Goal: Register for event/course

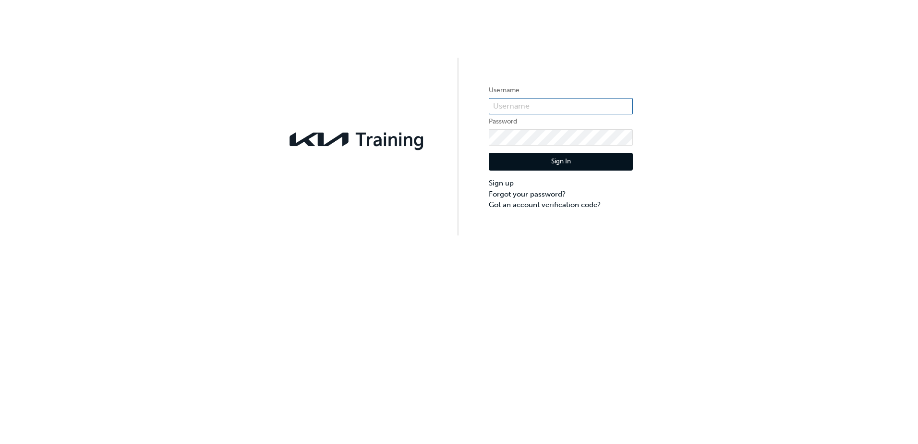
type input "KAU83131I1"
click at [562, 161] on button "Sign In" at bounding box center [561, 162] width 144 height 18
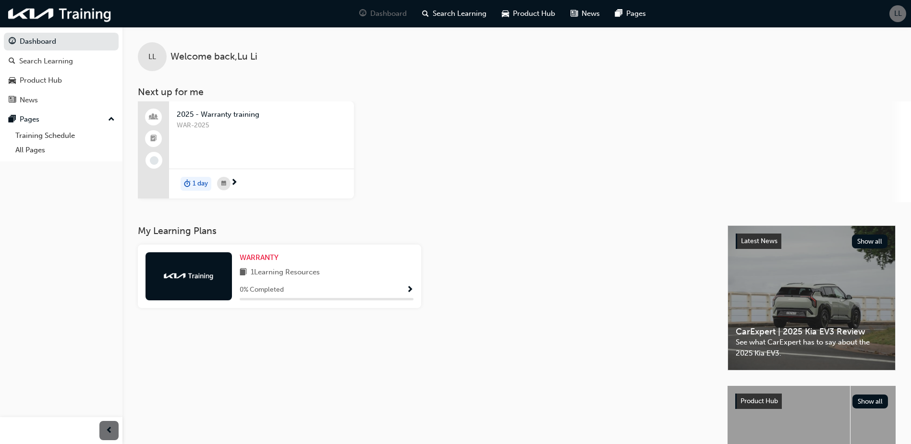
click at [196, 281] on div at bounding box center [189, 276] width 86 height 48
click at [261, 256] on span "WARRANTY" at bounding box center [259, 257] width 39 height 9
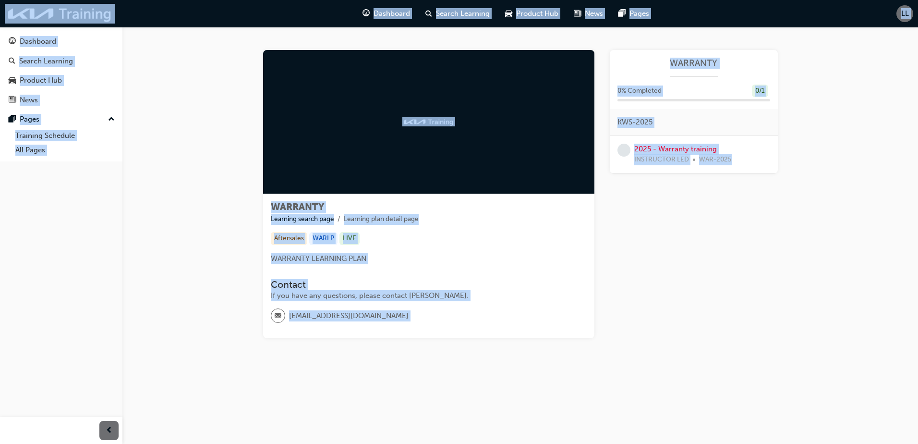
click at [180, 315] on div "WARRANTY Learning search page Learning plan detail page WARRANTY Learning searc…" at bounding box center [520, 205] width 796 height 357
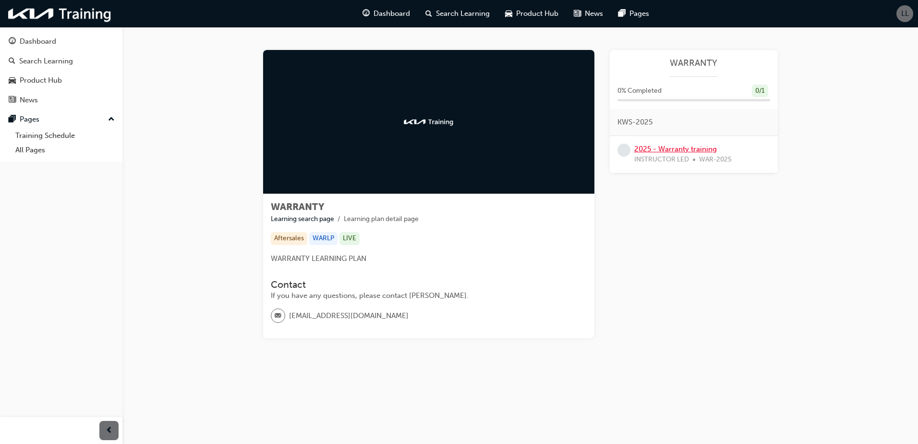
click at [664, 150] on link "2025 - Warranty training" at bounding box center [675, 149] width 83 height 9
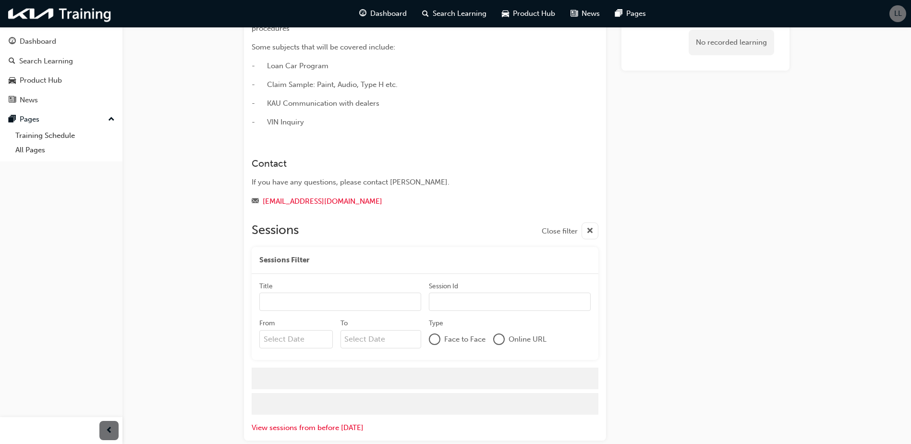
scroll to position [70, 0]
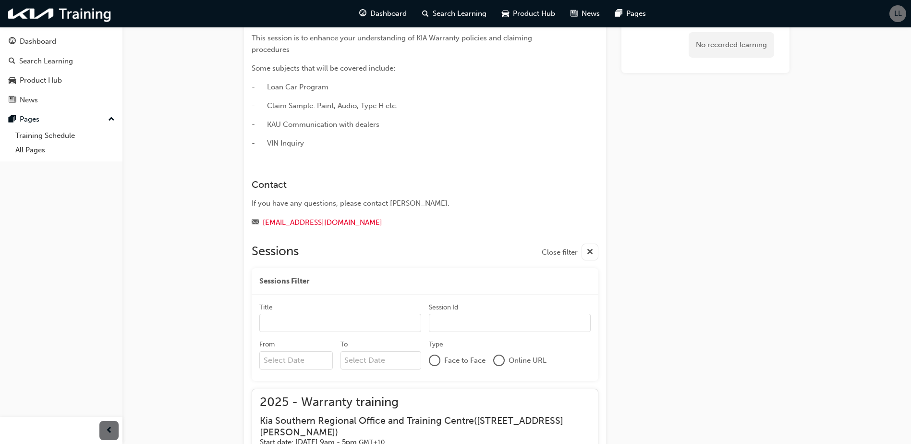
click at [326, 317] on input "Title" at bounding box center [340, 323] width 162 height 18
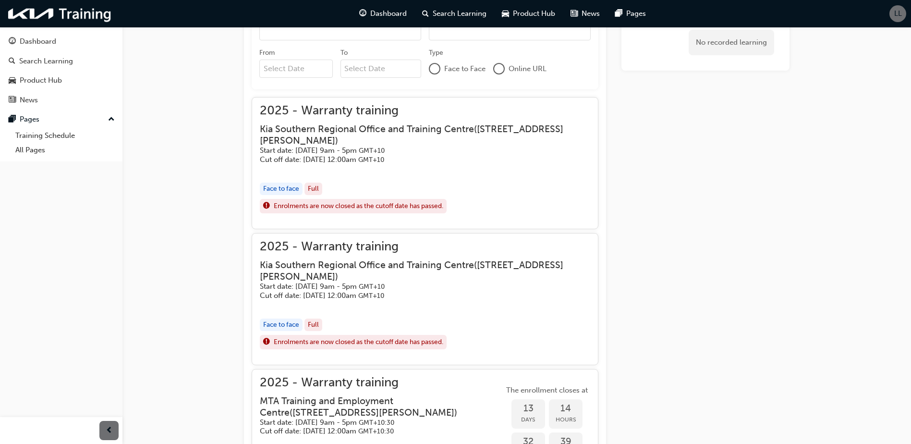
scroll to position [384, 0]
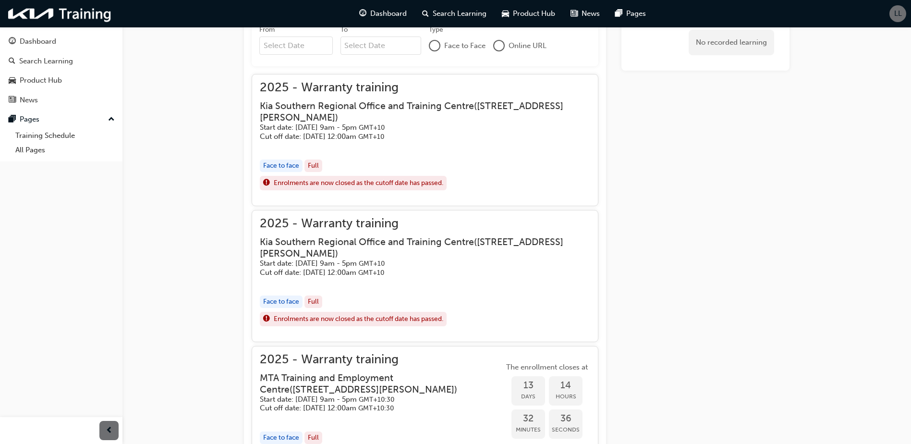
click at [358, 182] on span "Enrolments are now closed as the cutoff date has passed." at bounding box center [359, 183] width 170 height 11
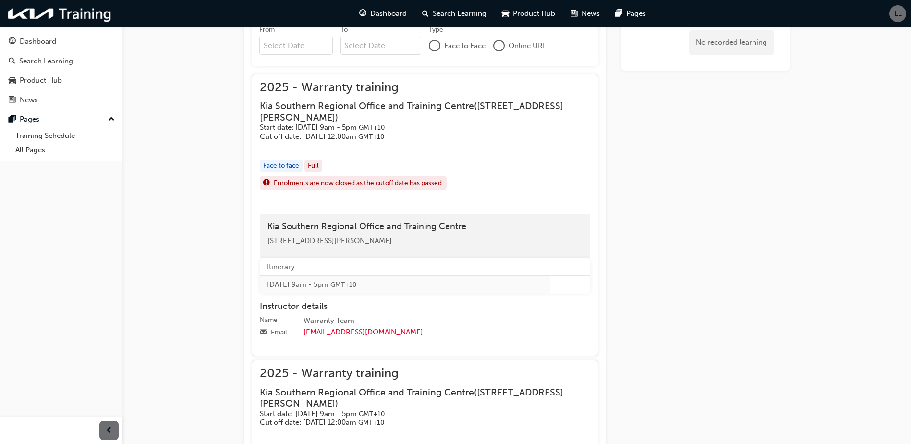
click at [276, 165] on div "Face to face" at bounding box center [281, 165] width 43 height 13
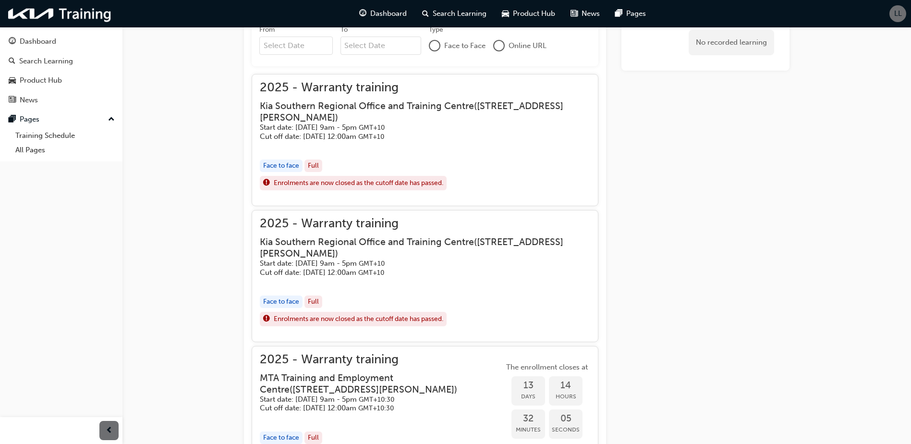
click at [341, 186] on span "Enrolments are now closed as the cutoff date has passed." at bounding box center [359, 183] width 170 height 11
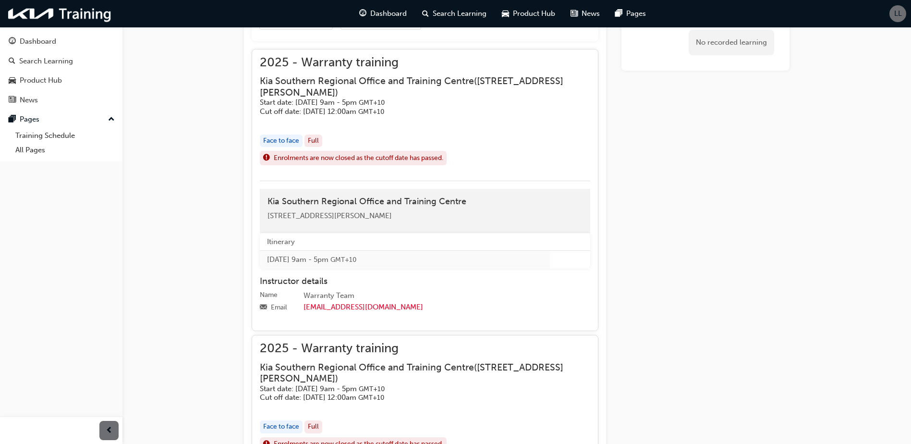
scroll to position [432, 0]
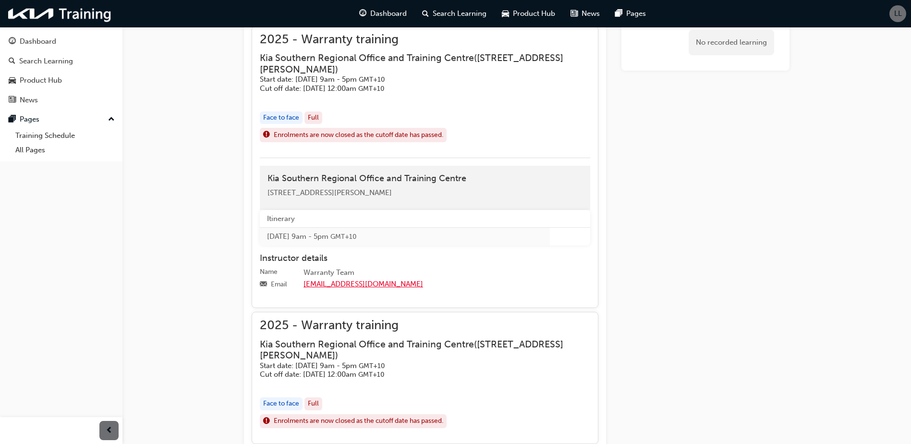
click at [344, 285] on link "[EMAIL_ADDRESS][DOMAIN_NAME]" at bounding box center [364, 284] width 120 height 9
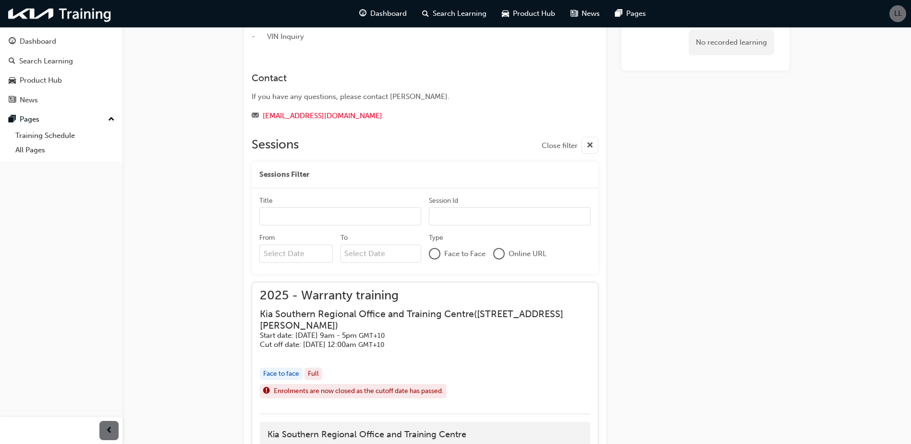
scroll to position [192, 0]
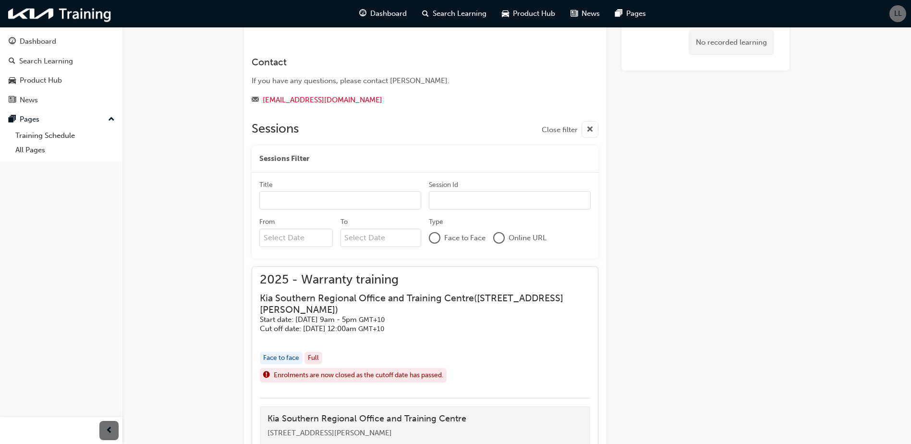
click at [284, 359] on div "Face to face" at bounding box center [281, 358] width 43 height 13
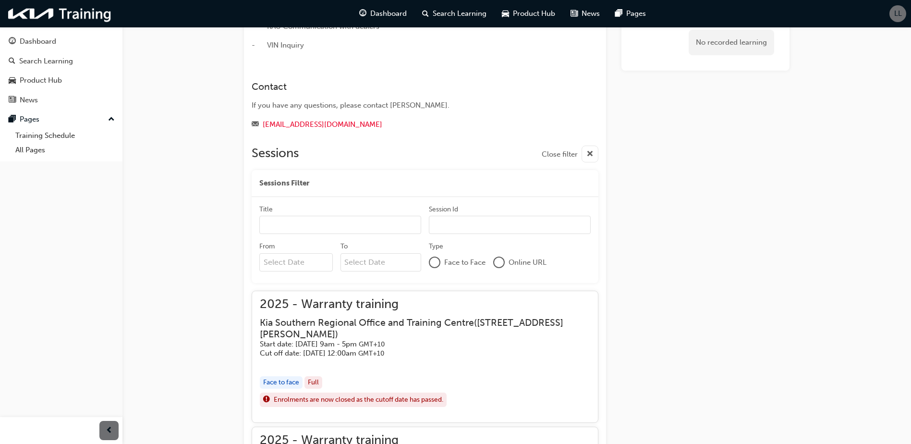
scroll to position [144, 0]
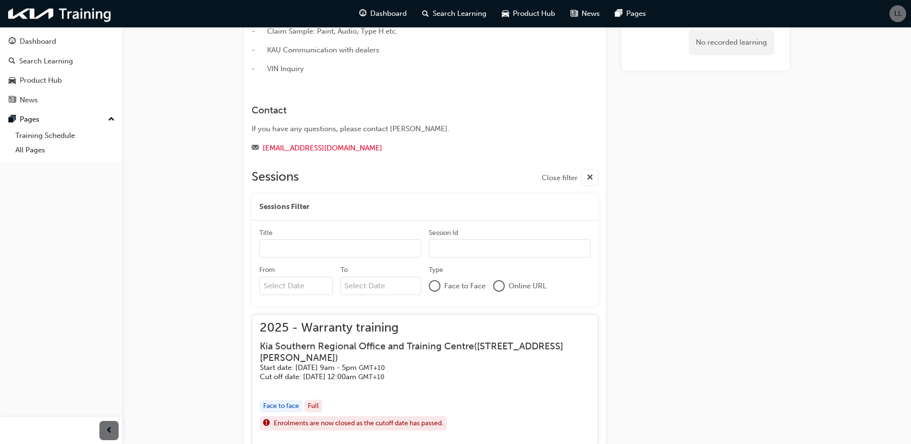
click at [436, 286] on div at bounding box center [435, 286] width 10 height 10
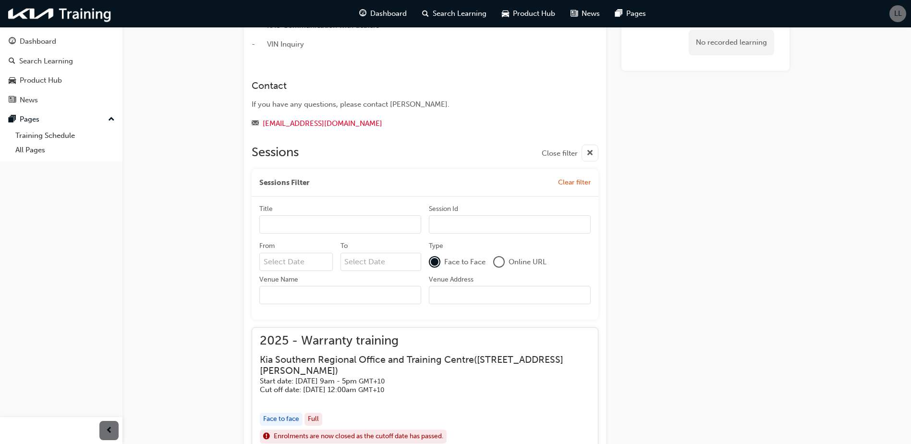
scroll to position [192, 0]
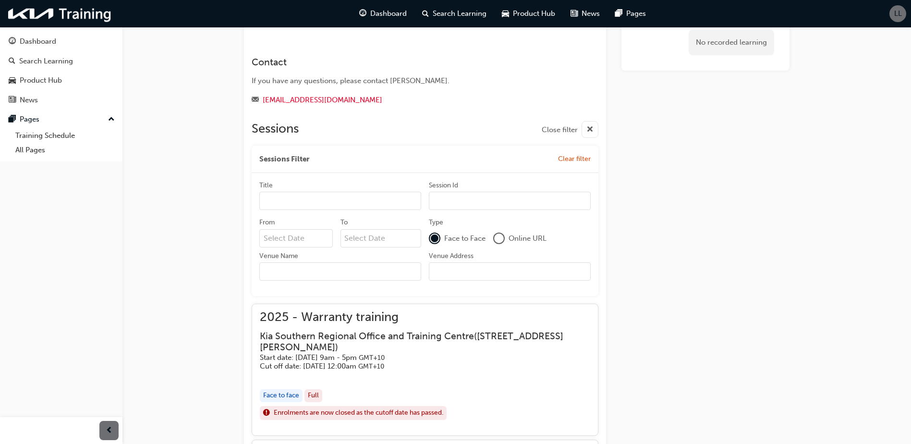
click at [328, 199] on input "Title" at bounding box center [340, 201] width 162 height 18
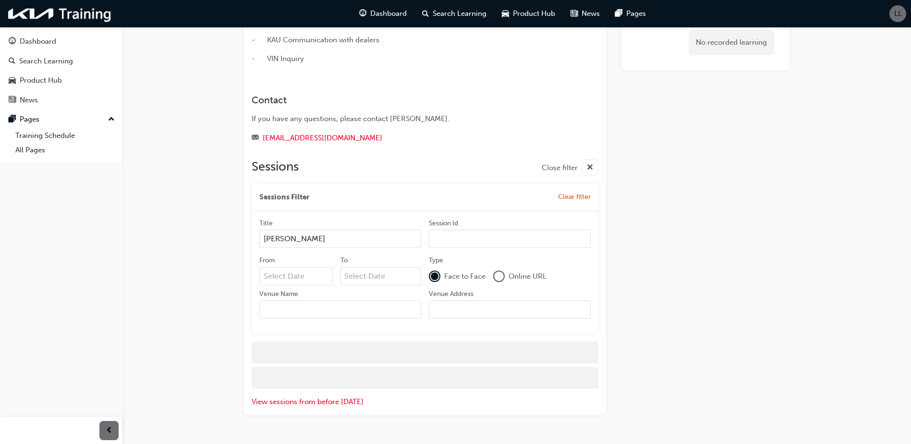
scroll to position [154, 0]
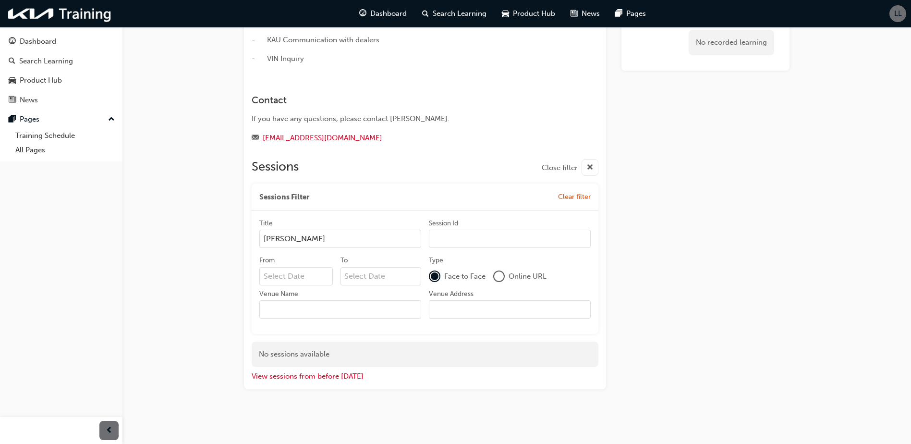
type input "[PERSON_NAME]"
click at [295, 275] on input "From" at bounding box center [295, 276] width 73 height 18
click at [300, 371] on div "23" at bounding box center [299, 374] width 12 height 12
click at [300, 285] on input "From Previous Month Next Month [DATE] Su Mo Tu We Th Fr Sa 31 1 2 3 4 5 6 7 8 9…" at bounding box center [295, 276] width 73 height 18
type input "[DATE]"
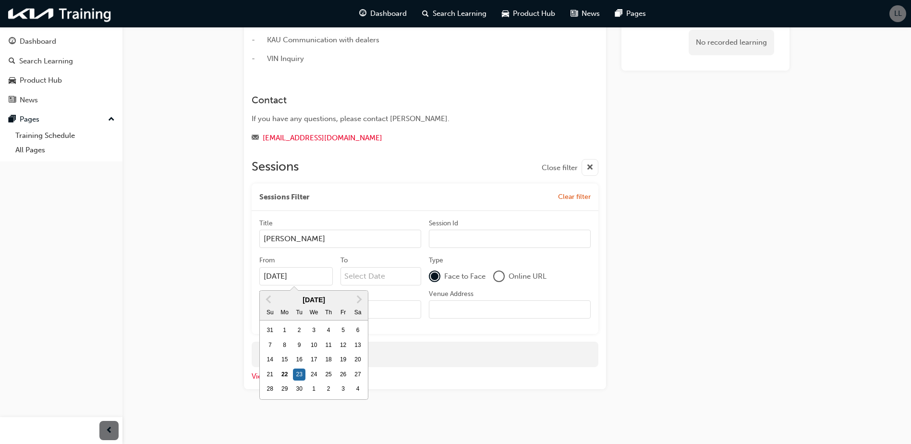
click at [367, 270] on input "To" at bounding box center [381, 276] width 81 height 18
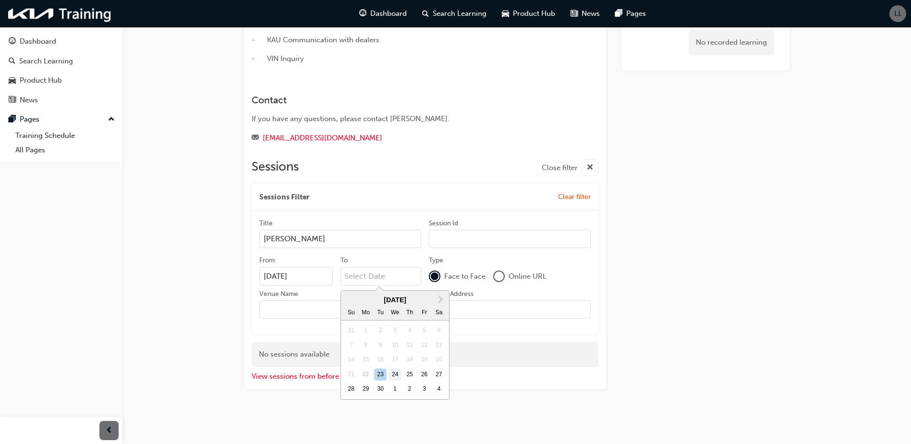
click at [391, 377] on div "24" at bounding box center [395, 374] width 12 height 12
click at [391, 285] on input "To Next Month [DATE] Su Mo Tu We Th Fr Sa 31 1 2 3 4 5 6 7 8 9 10 11 12 13 14 1…" at bounding box center [381, 276] width 81 height 18
type input "[DATE]"
click at [456, 246] on input "Session Id" at bounding box center [510, 239] width 162 height 18
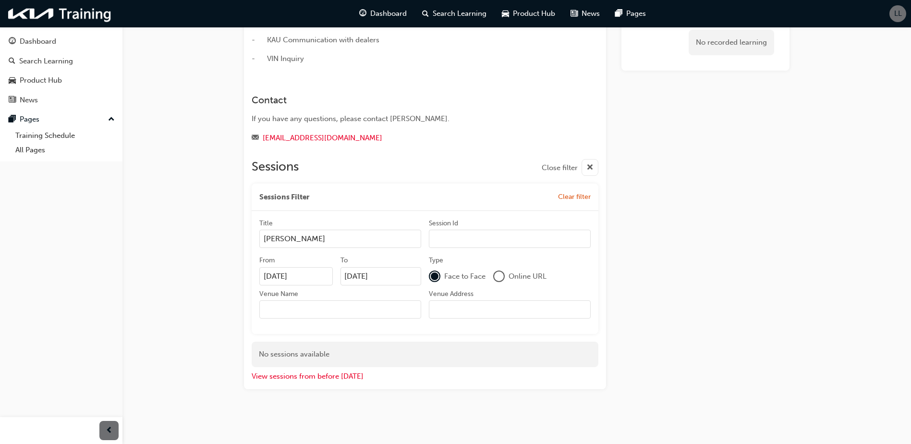
click at [462, 244] on input "Session Id" at bounding box center [510, 239] width 162 height 18
click at [471, 315] on input "Venue Address" at bounding box center [510, 309] width 162 height 18
click at [279, 309] on input "Venue Name" at bounding box center [340, 309] width 162 height 18
type input "[PERSON_NAME] Kia"
click at [341, 377] on button "View sessions from before [DATE]" at bounding box center [308, 376] width 112 height 11
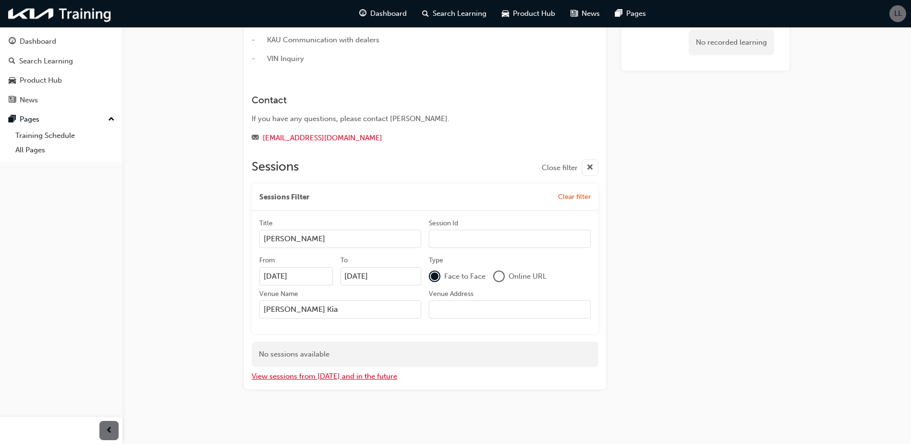
click at [320, 379] on button "View sessions from [DATE] and in the future" at bounding box center [325, 376] width 146 height 11
click at [320, 379] on button "View sessions from before [DATE]" at bounding box center [308, 376] width 112 height 11
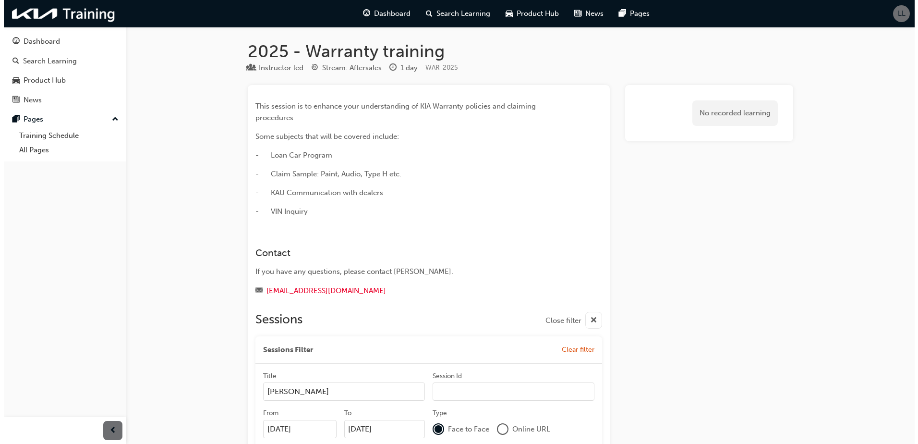
scroll to position [0, 0]
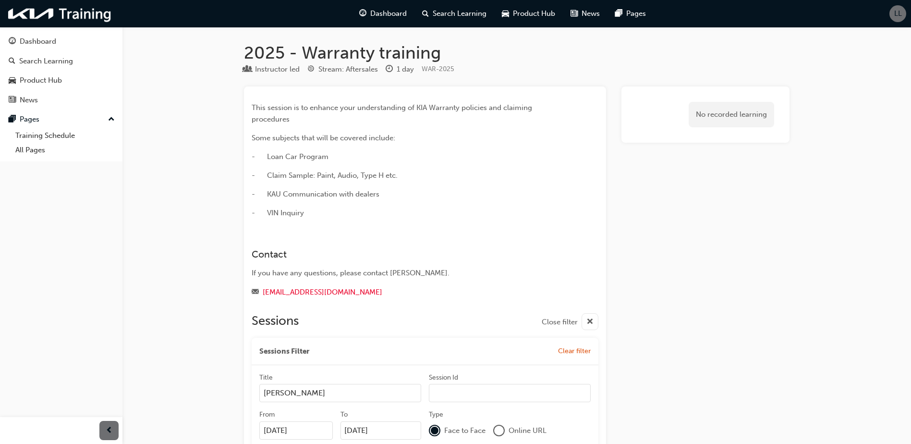
click at [350, 305] on div at bounding box center [425, 302] width 347 height 8
drag, startPoint x: 375, startPoint y: 194, endPoint x: 264, endPoint y: 184, distance: 111.8
click at [264, 184] on div "This session is to enhance your understanding of KIA Warranty policies and clai…" at bounding box center [408, 160] width 312 height 117
drag, startPoint x: 427, startPoint y: 176, endPoint x: 245, endPoint y: 172, distance: 182.1
click at [245, 172] on div "This session is to enhance your understanding of KIA Warranty policies and clai…" at bounding box center [425, 314] width 362 height 457
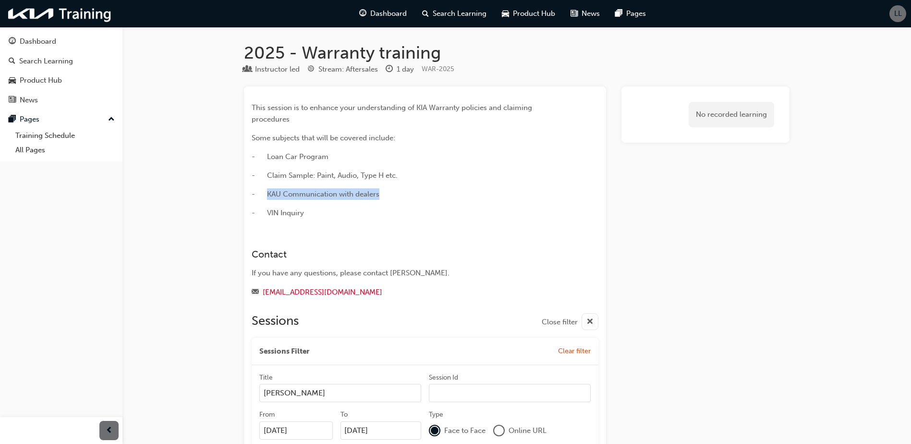
drag, startPoint x: 245, startPoint y: 172, endPoint x: 308, endPoint y: 163, distance: 63.6
click at [308, 163] on div "This session is to enhance your understanding of KIA Warranty policies and clai…" at bounding box center [408, 160] width 312 height 117
click at [307, 159] on span "- Loan Car Program" at bounding box center [290, 156] width 77 height 9
click at [346, 70] on div "Stream: Aftersales" at bounding box center [348, 69] width 60 height 11
drag, startPoint x: 367, startPoint y: 67, endPoint x: 359, endPoint y: 66, distance: 7.7
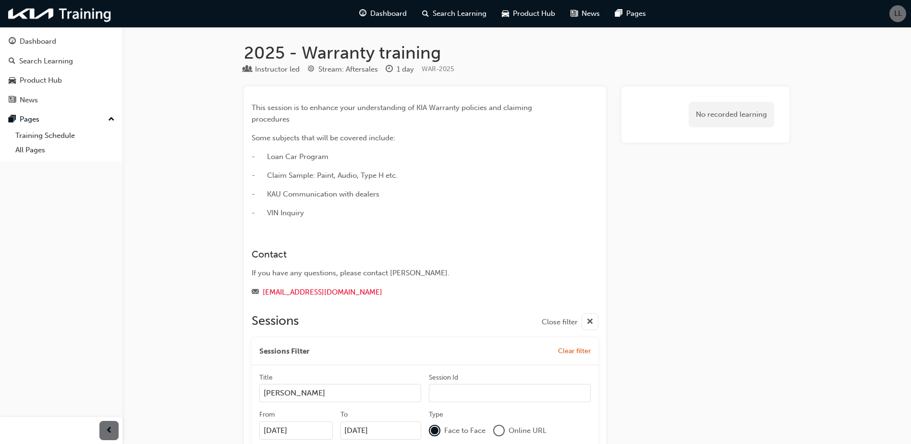
click at [359, 66] on div "Stream: Aftersales" at bounding box center [348, 69] width 60 height 11
drag, startPoint x: 359, startPoint y: 66, endPoint x: 265, endPoint y: 64, distance: 94.7
click at [265, 64] on div "Instructor led" at bounding box center [277, 69] width 45 height 11
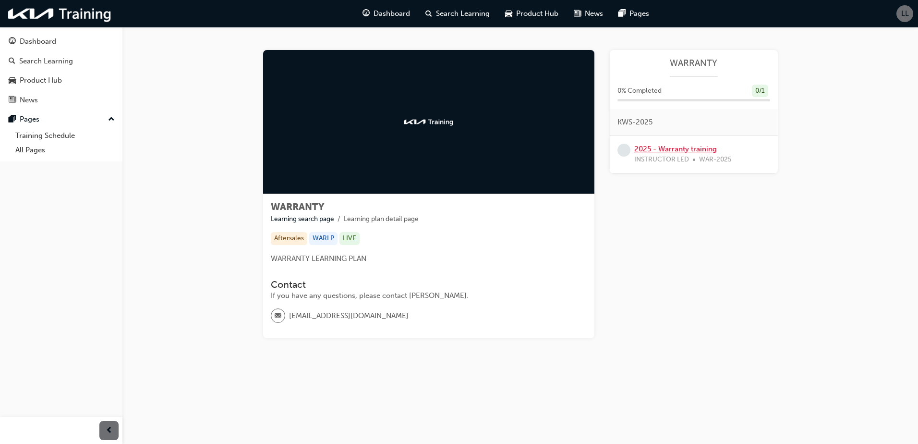
click at [681, 150] on link "2025 - Warranty training" at bounding box center [675, 149] width 83 height 9
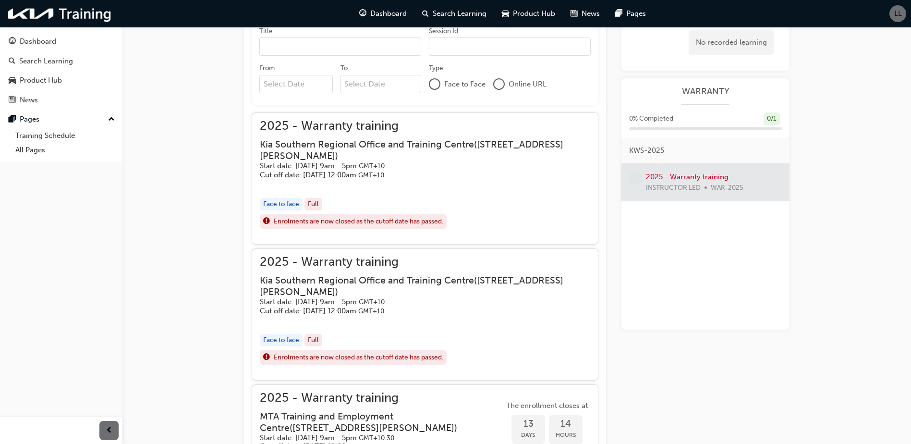
scroll to position [362, 0]
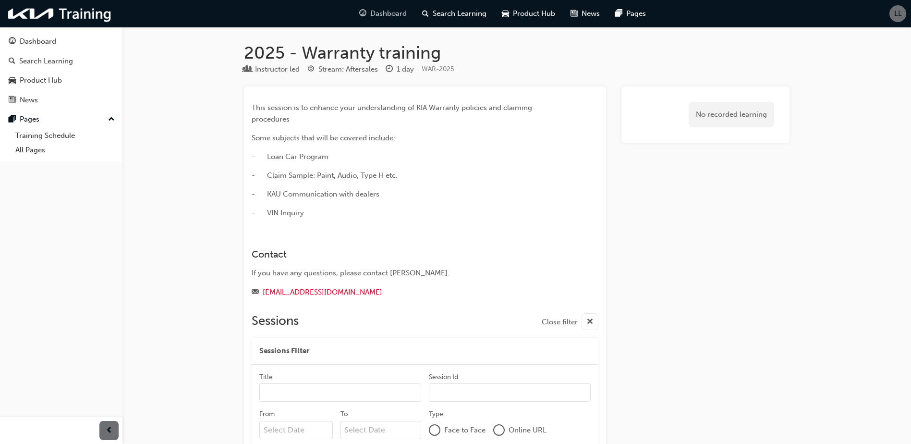
click at [379, 14] on span "Dashboard" at bounding box center [388, 13] width 37 height 11
